Goal: Information Seeking & Learning: Learn about a topic

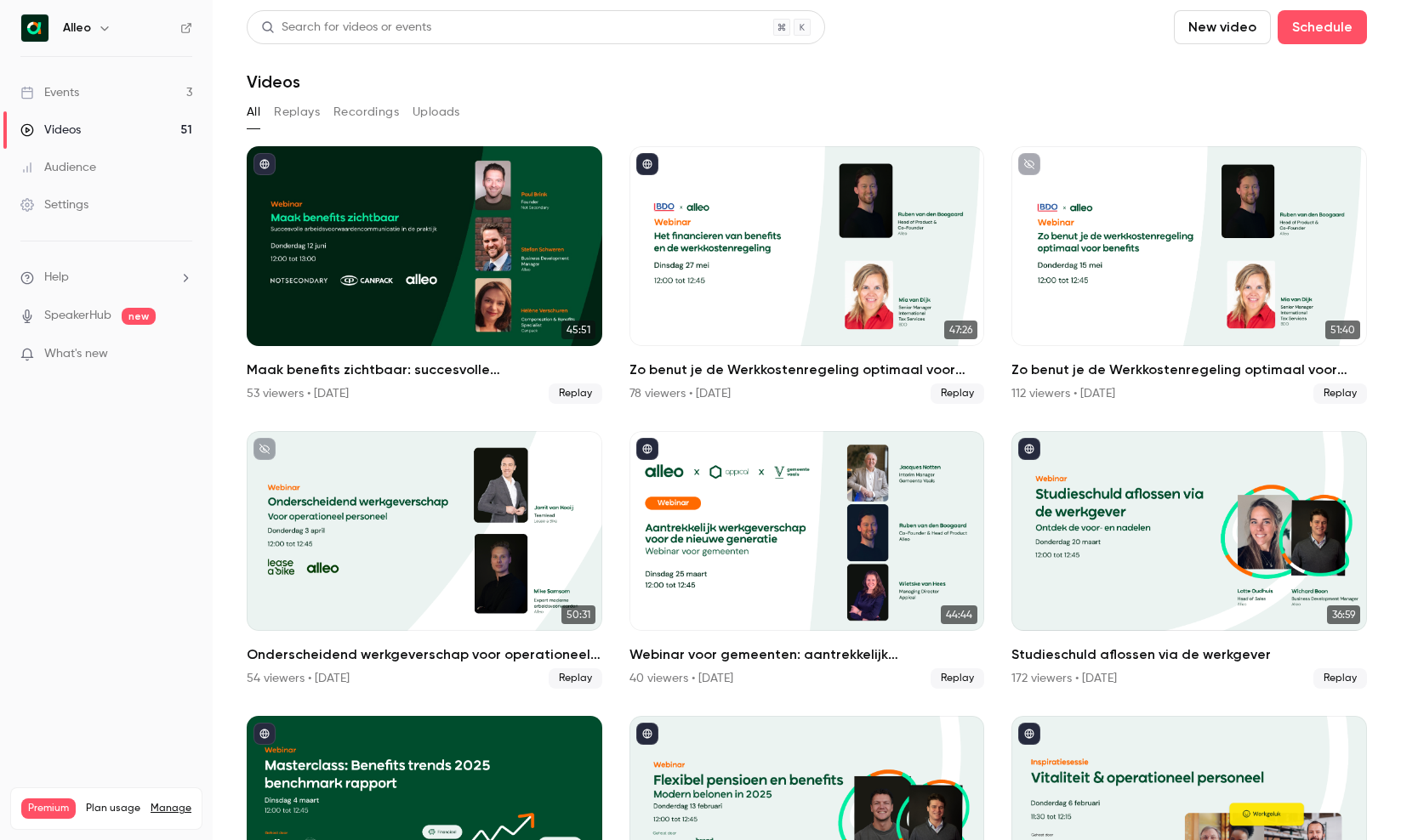
click at [133, 91] on link "Events 3" at bounding box center [106, 93] width 213 height 38
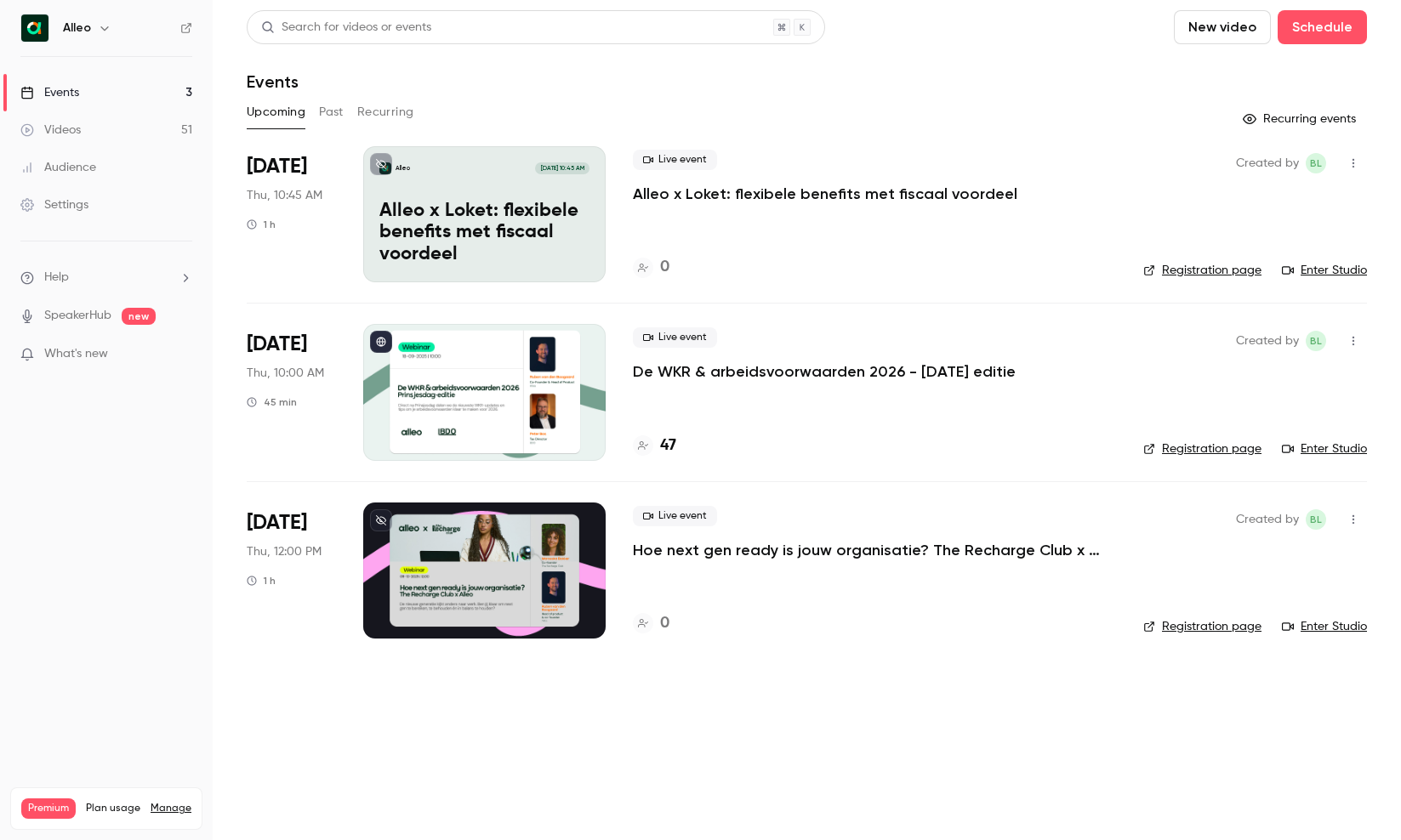
click at [755, 364] on p "De WKR & arbeidsvoorwaarden 2026 - [DATE] editie" at bounding box center [824, 371] width 383 height 21
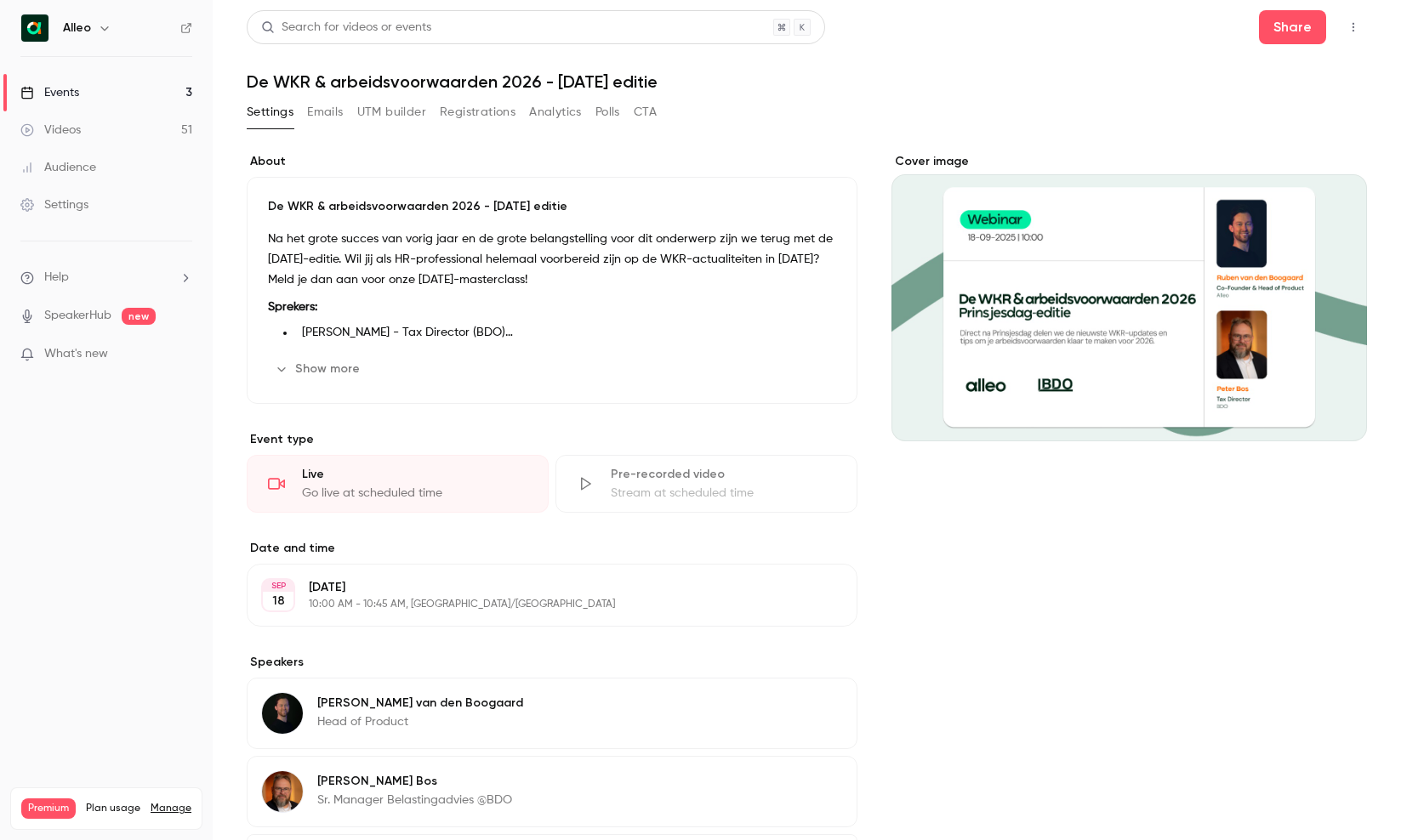
click at [475, 119] on button "Registrations" at bounding box center [477, 112] width 76 height 27
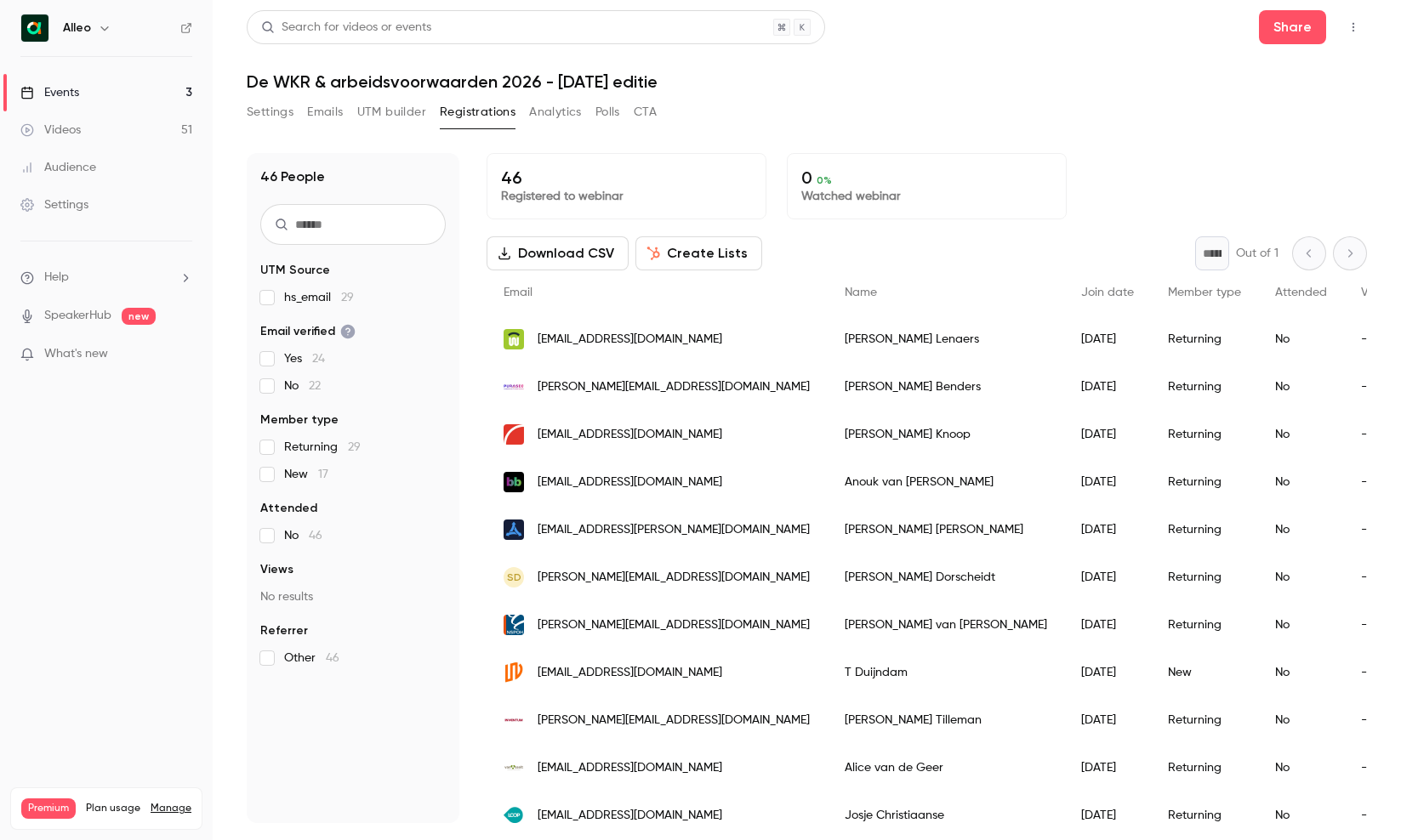
click at [255, 115] on button "Settings" at bounding box center [270, 112] width 46 height 27
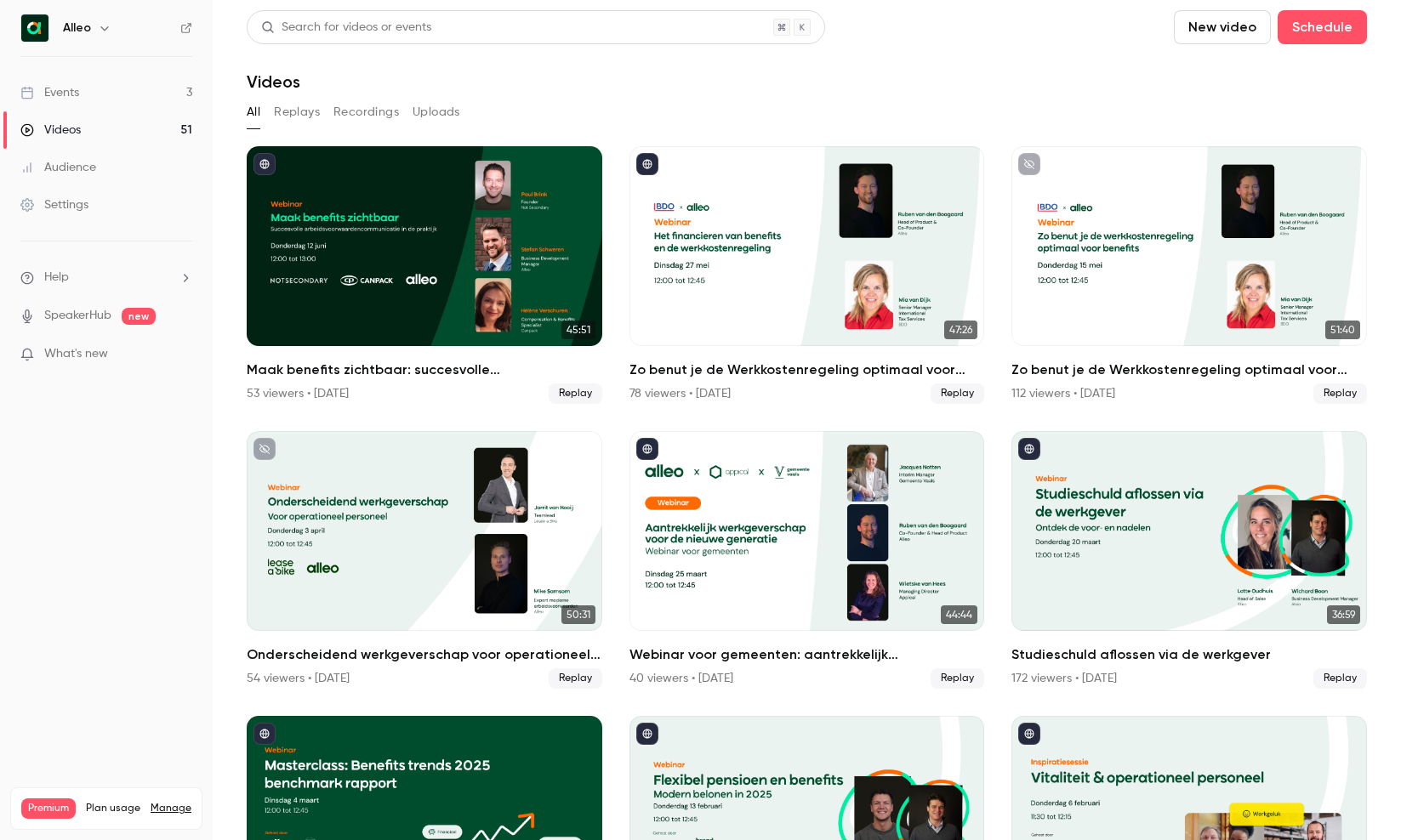
click at [94, 91] on link "Events 3" at bounding box center [106, 93] width 213 height 38
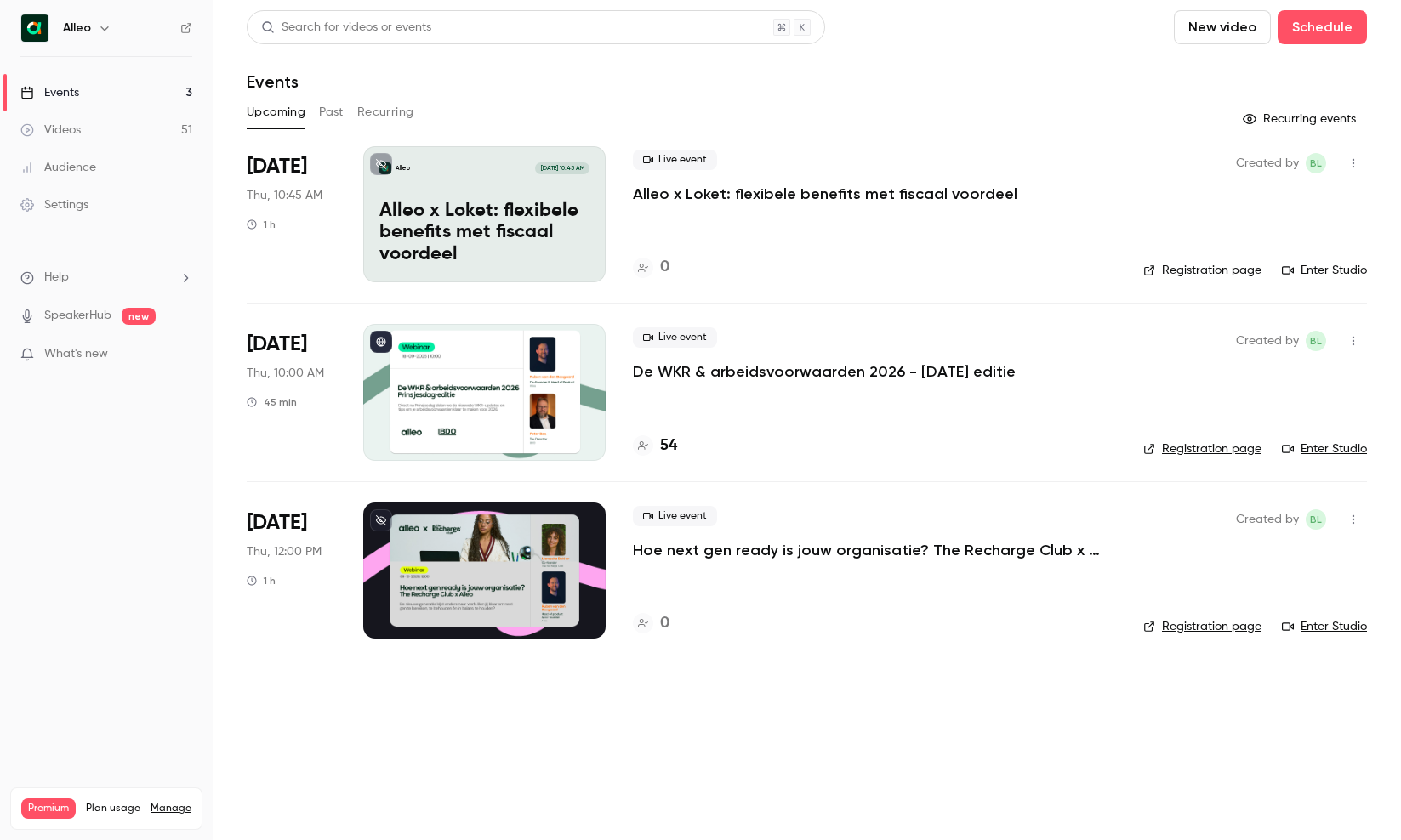
click at [330, 110] on button "Past" at bounding box center [332, 112] width 25 height 27
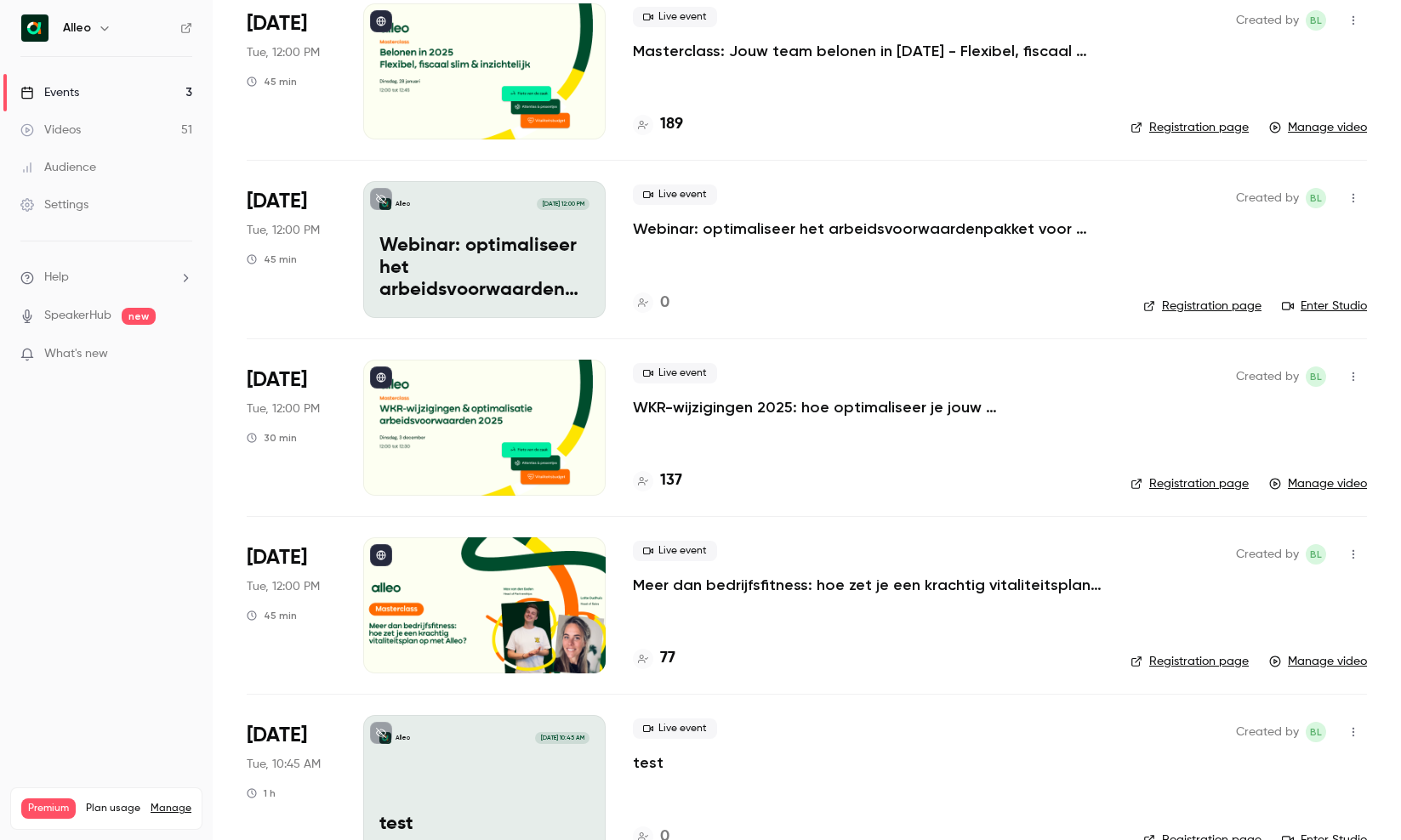
scroll to position [2469, 0]
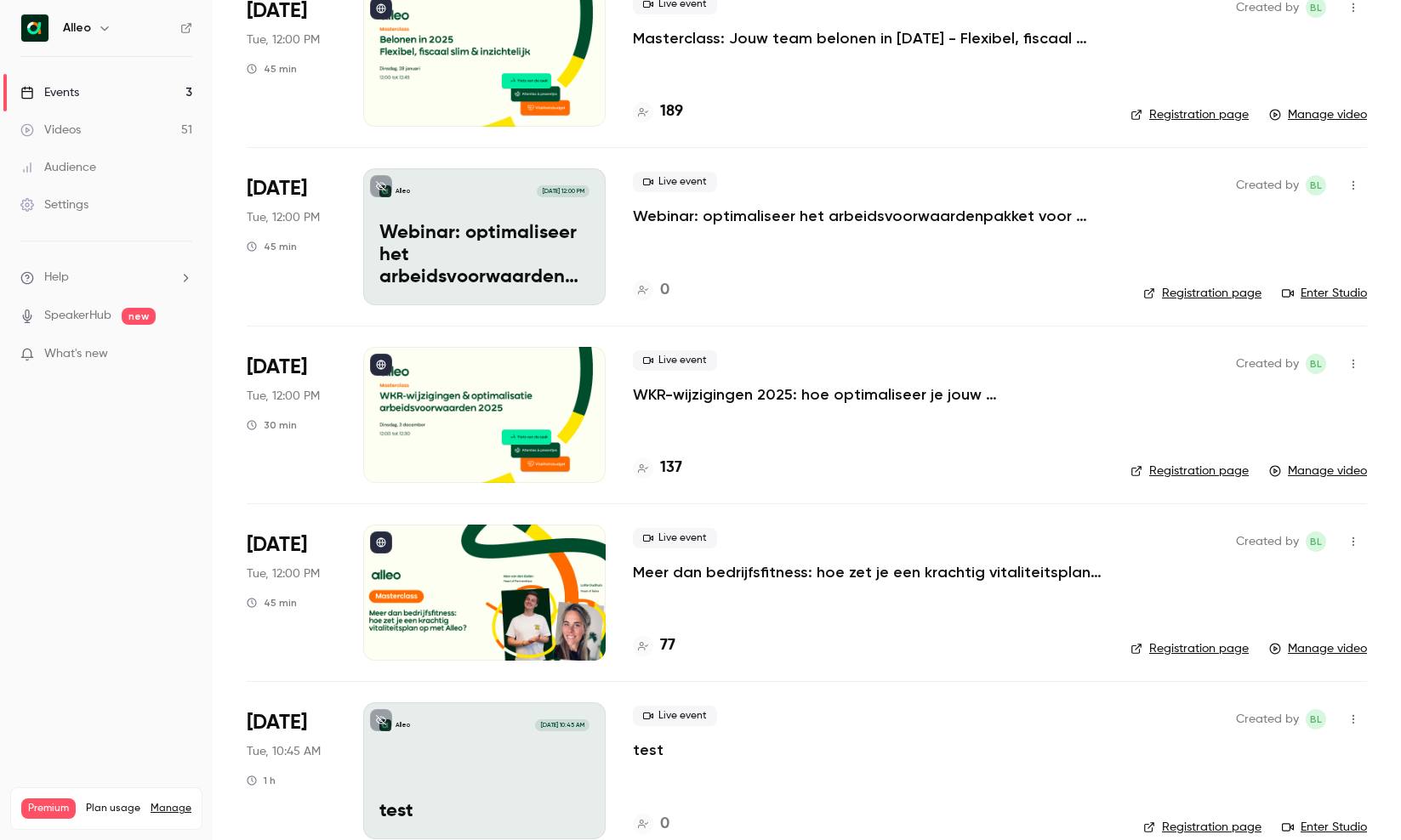
click at [728, 556] on div "Live event Meer dan bedrijfsfitness: hoe zet je een krachtig vitaliteitsplan op…" at bounding box center [868, 555] width 470 height 55
click at [724, 566] on p "Meer dan bedrijfsfitness: hoe zet je een krachtig vitaliteitsplan op met Alleo?" at bounding box center [868, 572] width 470 height 21
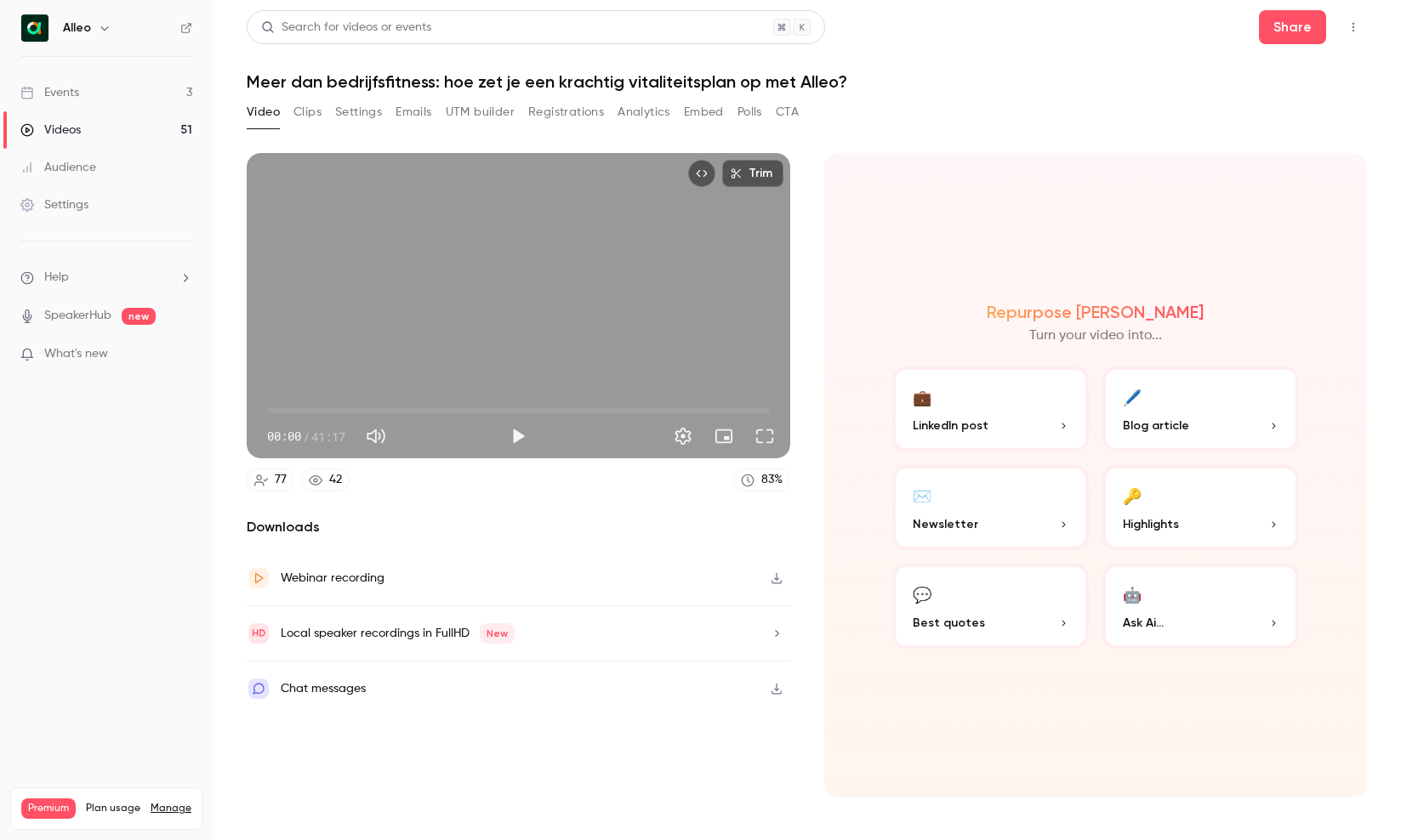
click at [286, 411] on span "00:00" at bounding box center [519, 410] width 502 height 27
click at [323, 410] on span "04:32" at bounding box center [519, 410] width 502 height 27
click at [341, 412] on span "04:32" at bounding box center [519, 410] width 502 height 27
click at [383, 412] on span "06:05" at bounding box center [519, 410] width 502 height 27
click at [443, 409] on span "09:30" at bounding box center [519, 410] width 502 height 27
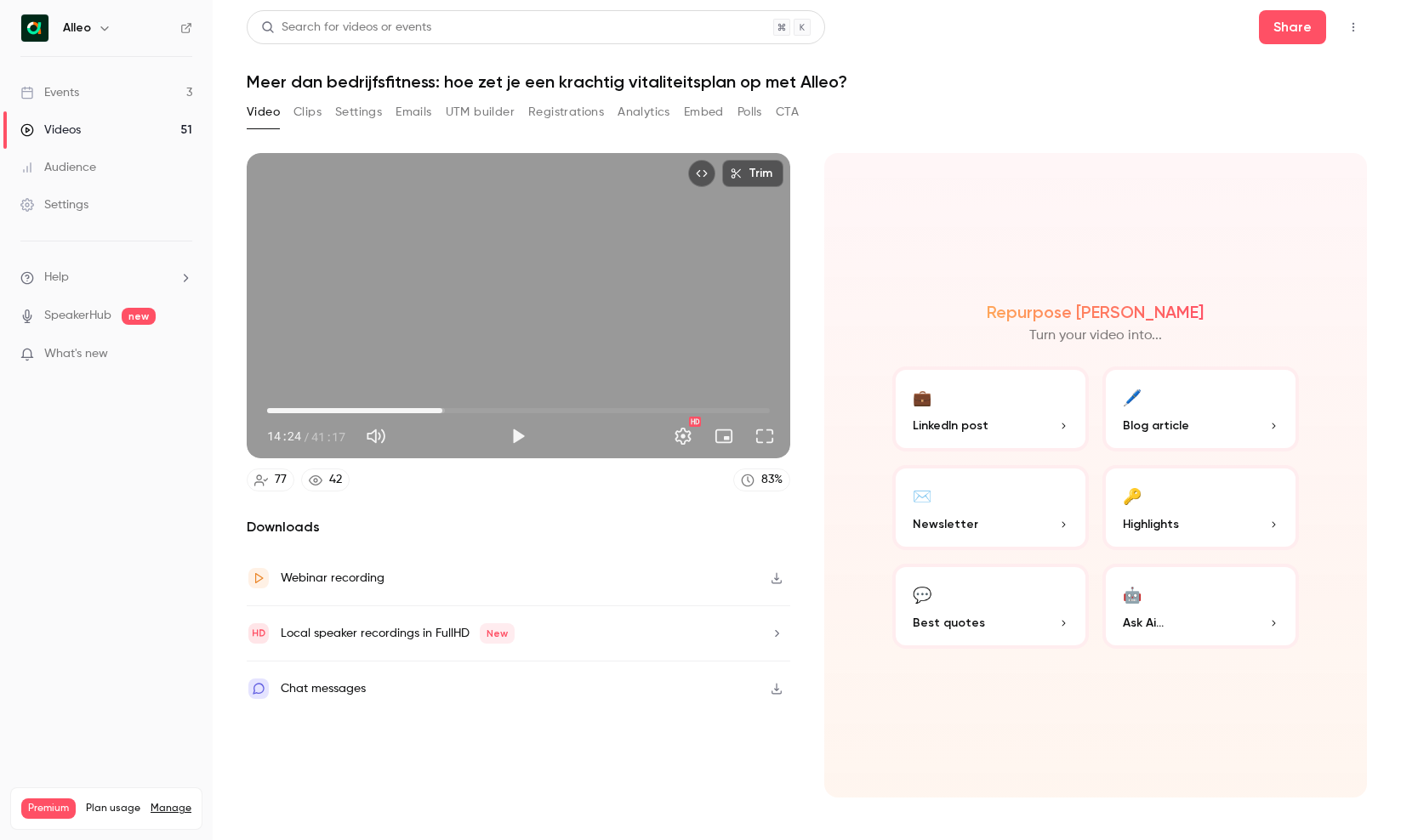
click at [294, 411] on span "14:24" at bounding box center [519, 410] width 502 height 27
type input "*****"
click at [84, 94] on link "Events 3" at bounding box center [106, 93] width 213 height 38
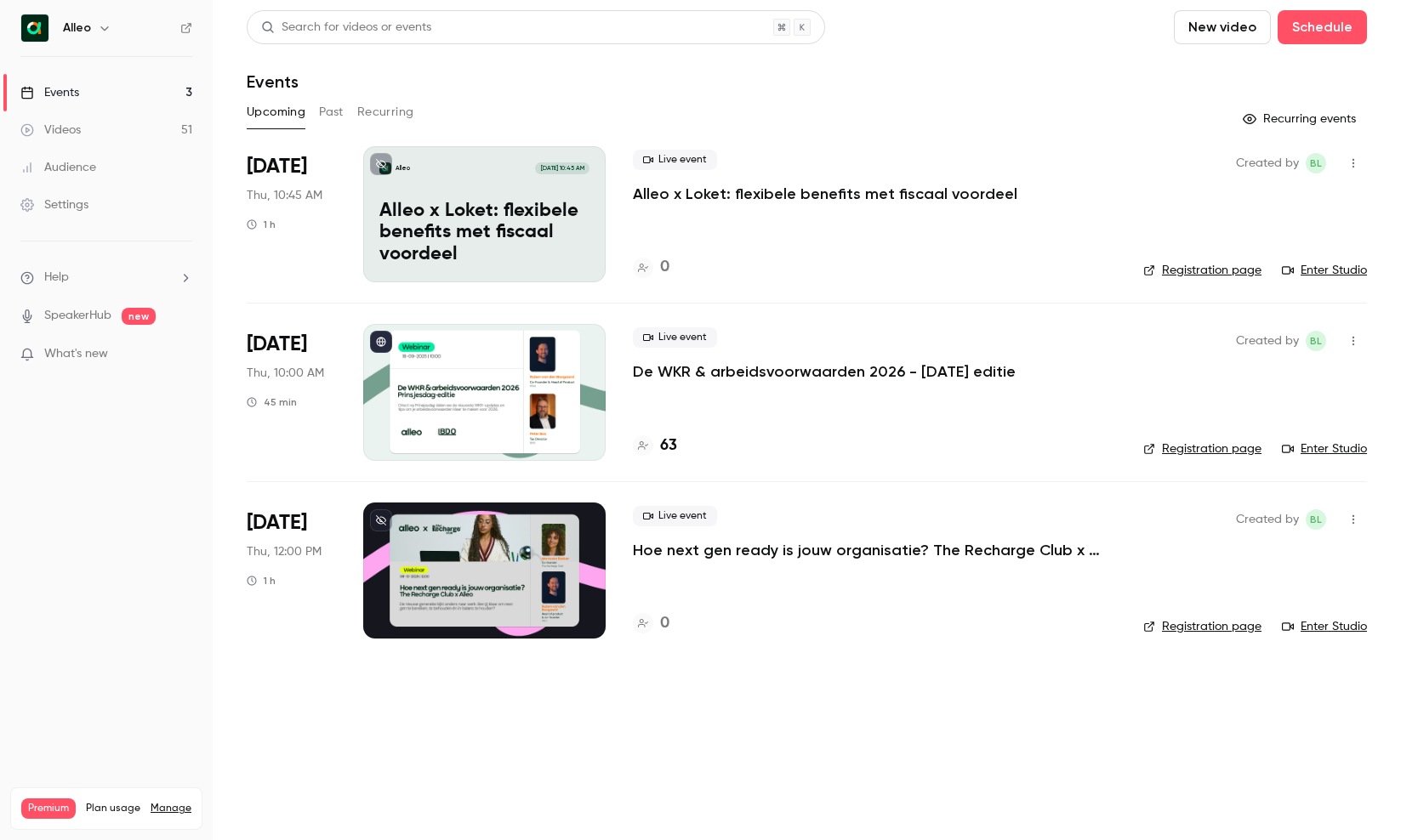
click at [747, 369] on p "De WKR & arbeidsvoorwaarden 2026 - [DATE] editie" at bounding box center [824, 371] width 383 height 21
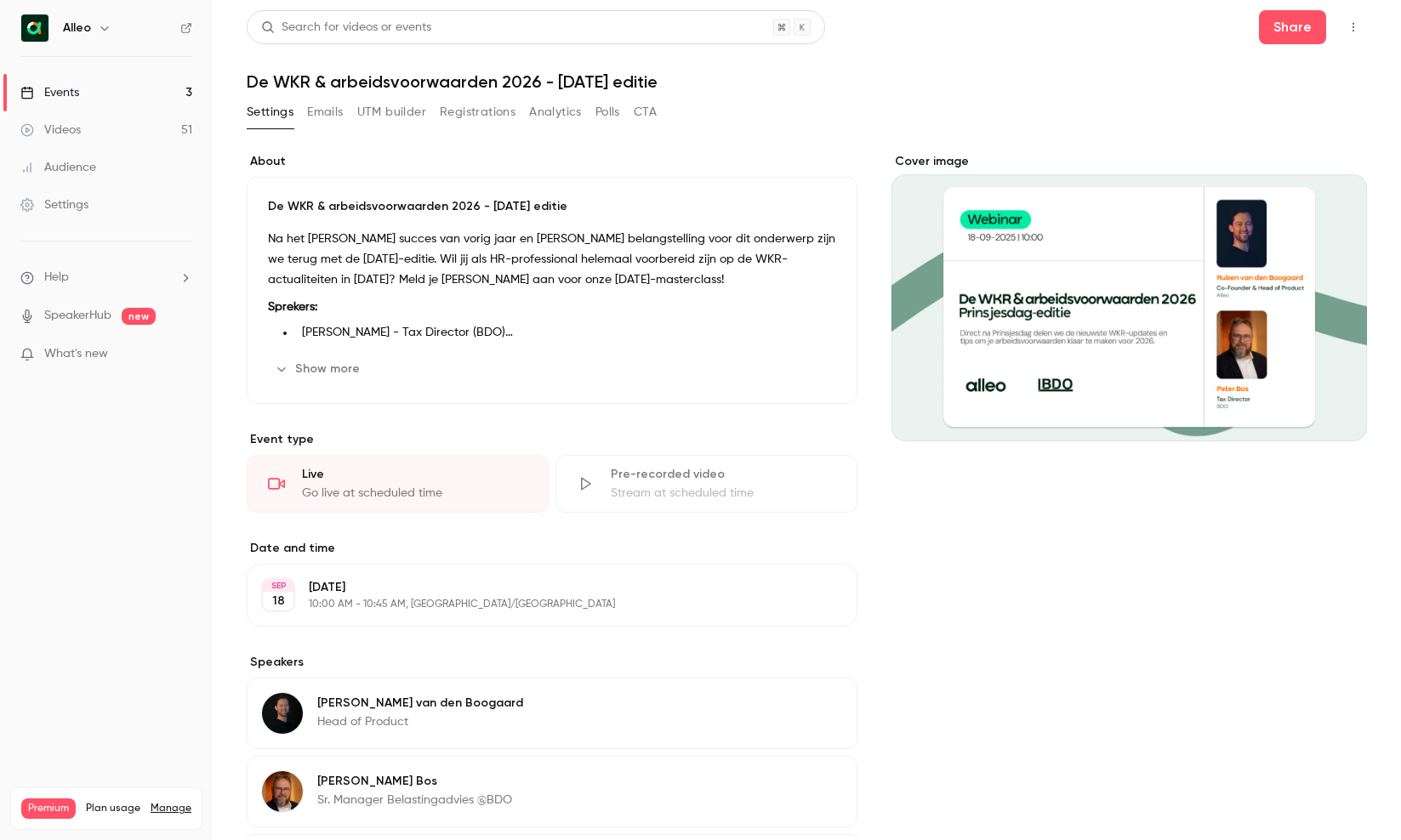
click at [485, 120] on button "Registrations" at bounding box center [477, 112] width 76 height 27
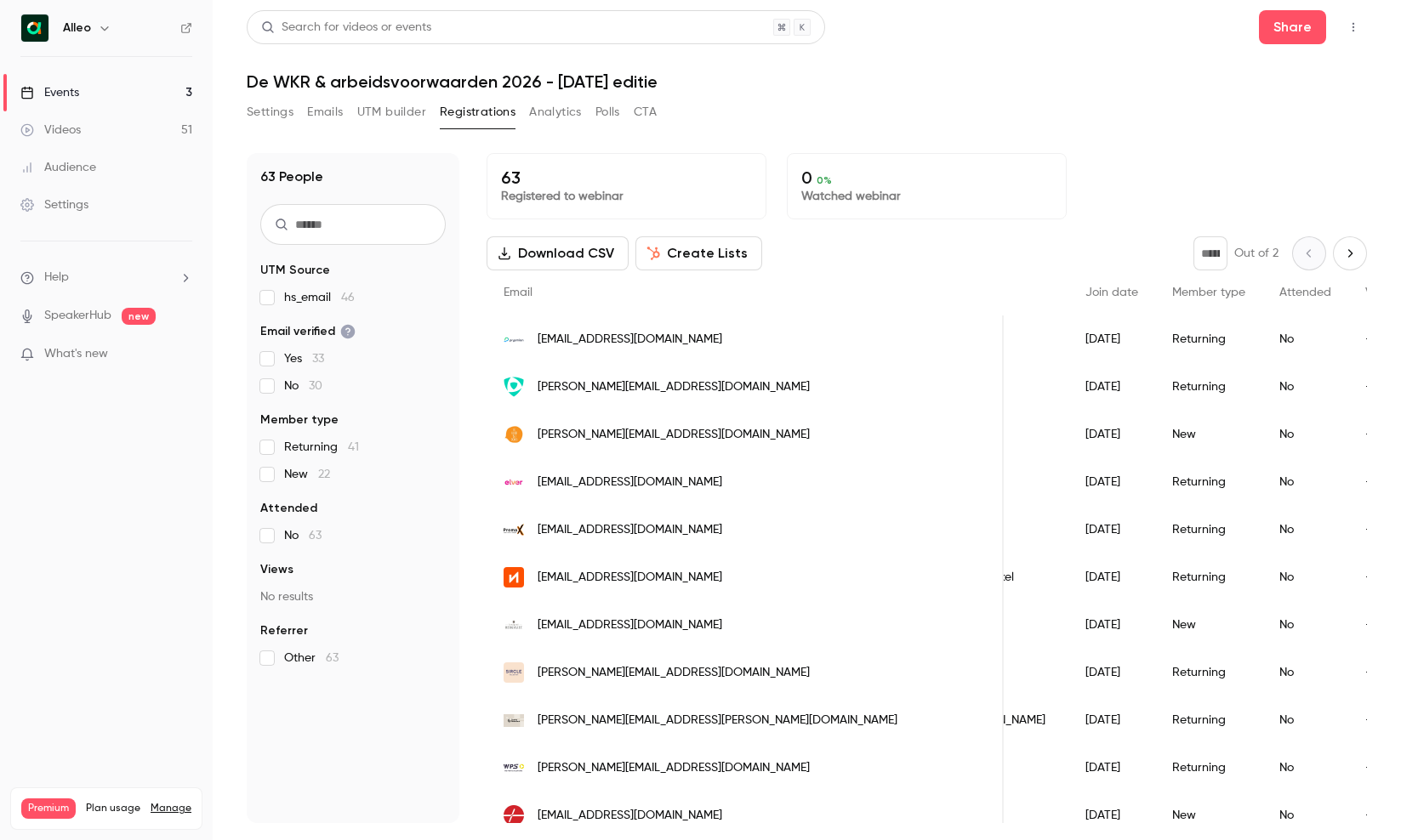
scroll to position [0, 195]
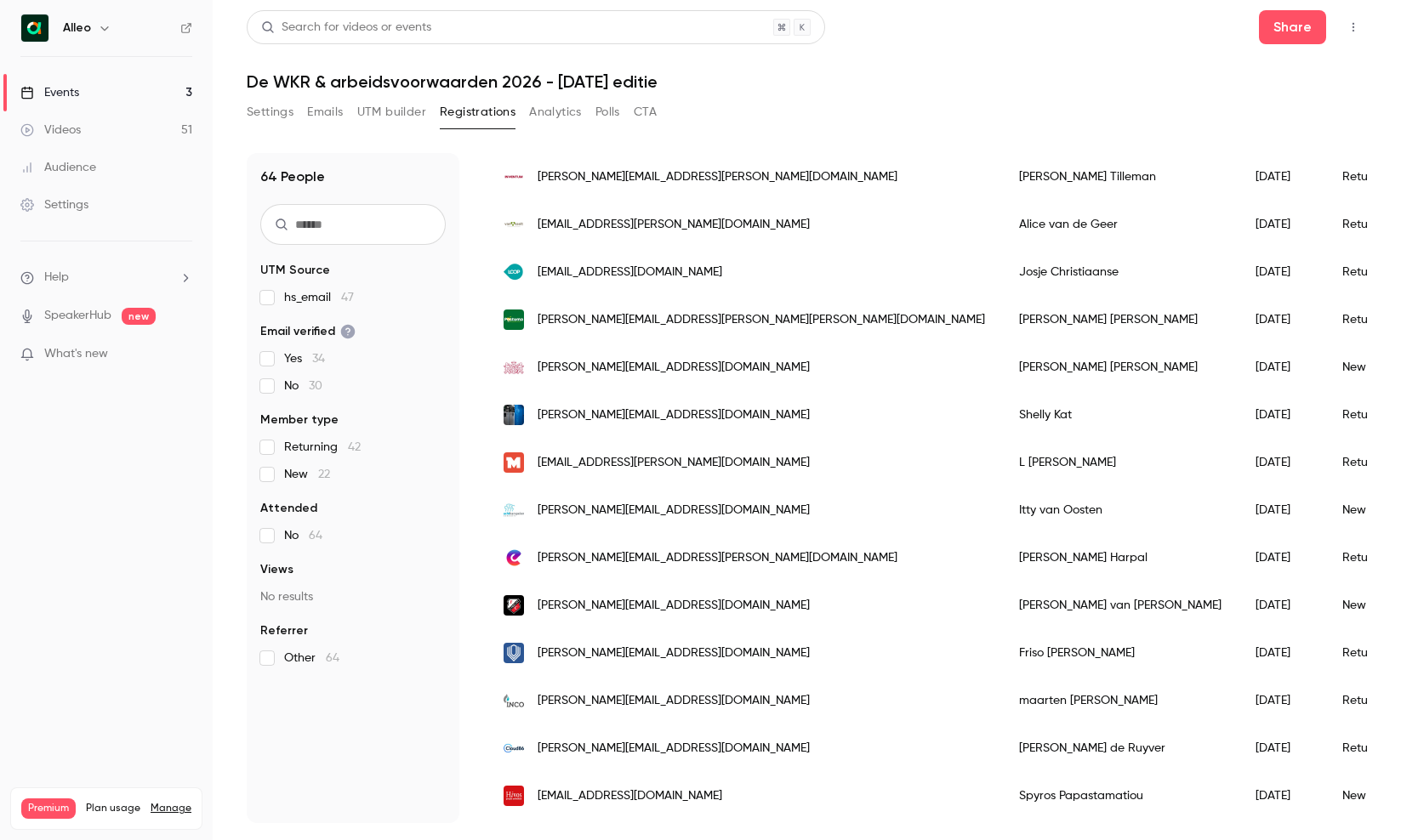
scroll to position [1407, 0]
